Goal: Find specific page/section: Find specific page/section

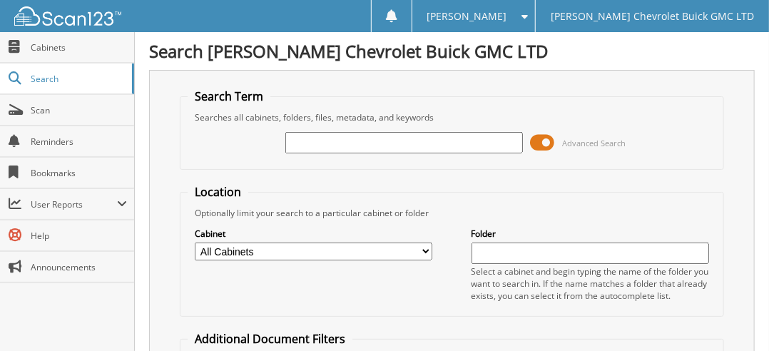
click at [362, 142] on input "text" at bounding box center [404, 142] width 238 height 21
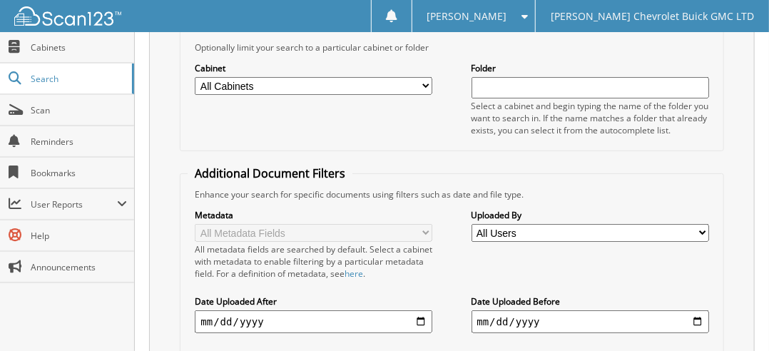
scroll to position [285, 0]
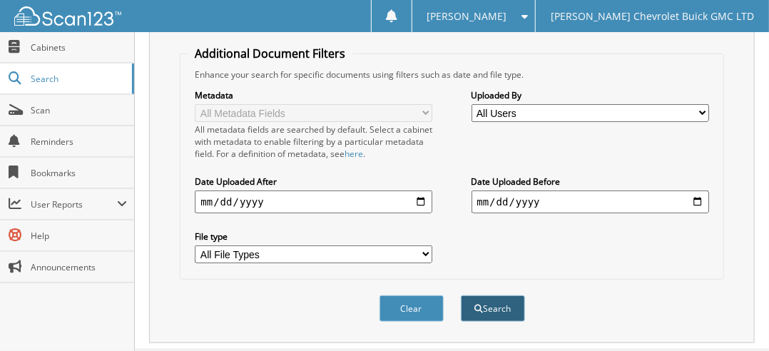
type input "TB038922"
click at [482, 295] on button "Search" at bounding box center [493, 308] width 64 height 26
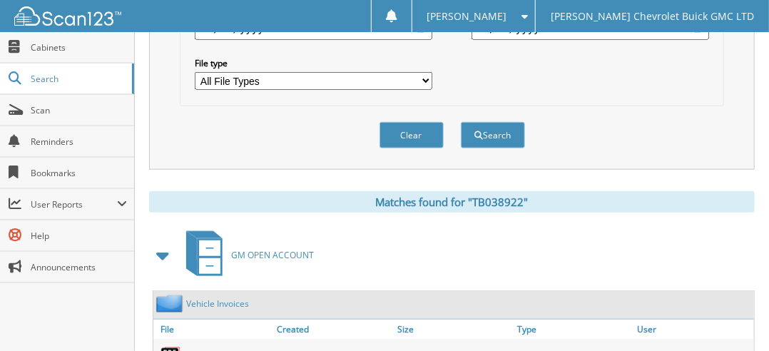
scroll to position [532, 0]
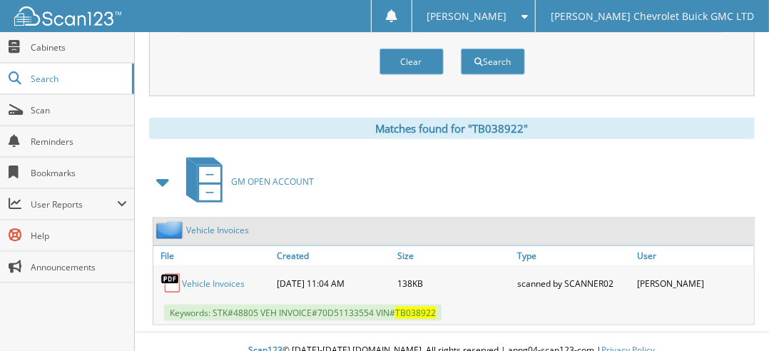
click at [210, 278] on link "Vehicle Invoices" at bounding box center [213, 284] width 63 height 12
